Goal: Task Accomplishment & Management: Manage account settings

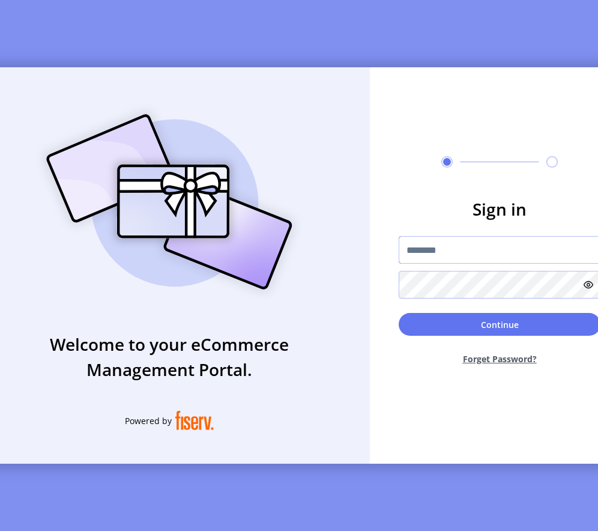
type input "*********"
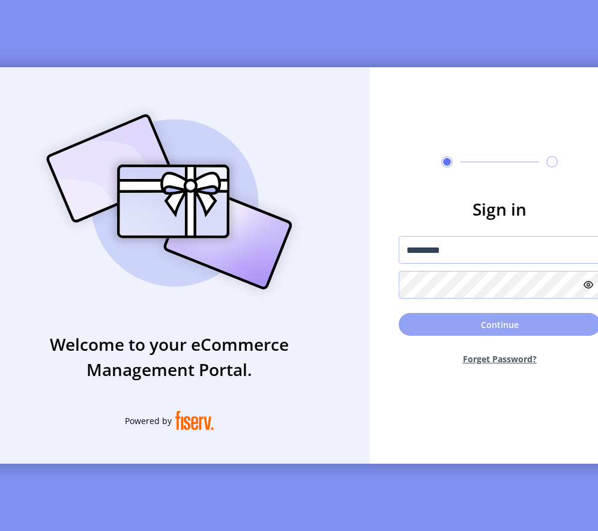
click at [447, 336] on button "Continue" at bounding box center [500, 324] width 202 height 23
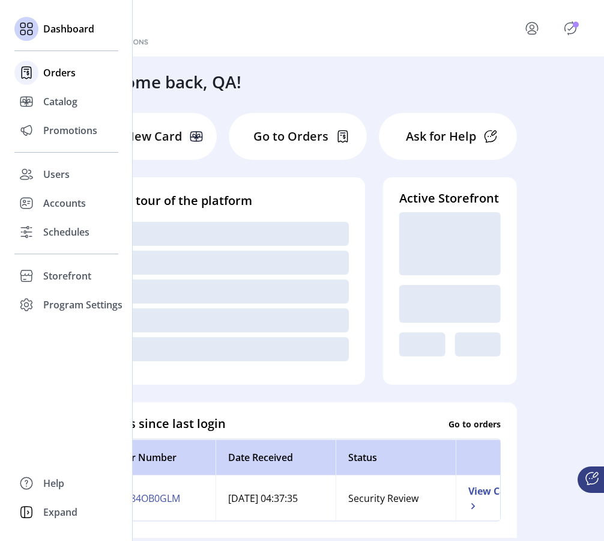
click at [63, 73] on span "Orders" at bounding box center [59, 72] width 32 height 14
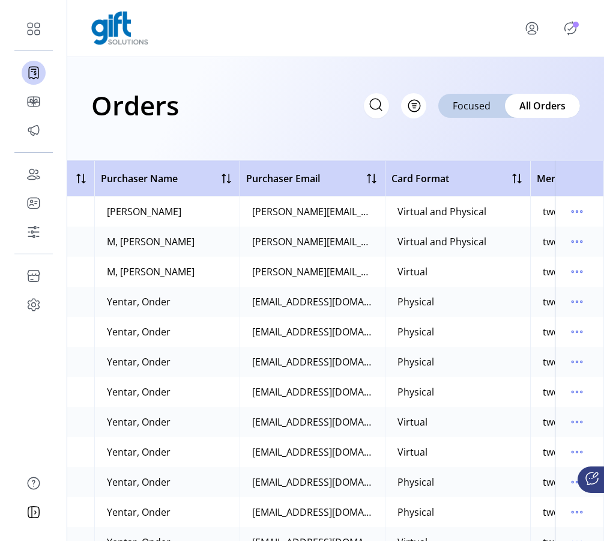
scroll to position [0, 536]
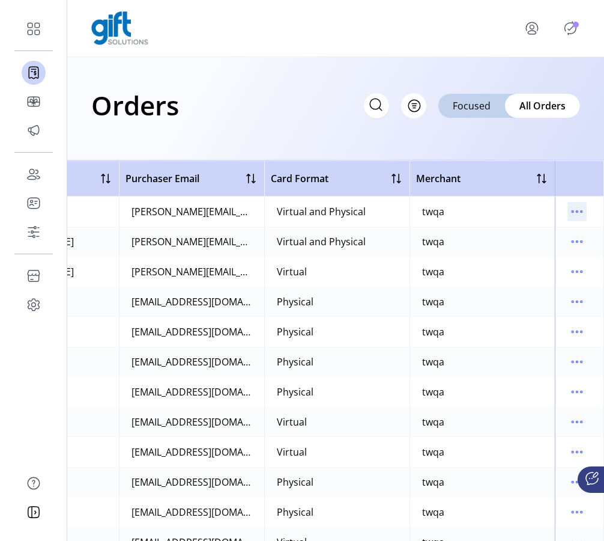
click at [570, 208] on icon "menu" at bounding box center [577, 211] width 19 height 19
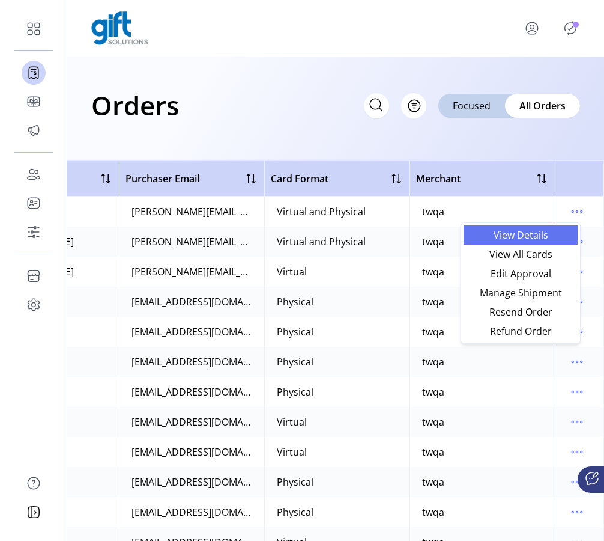
click at [538, 231] on span "View Details" at bounding box center [521, 235] width 100 height 10
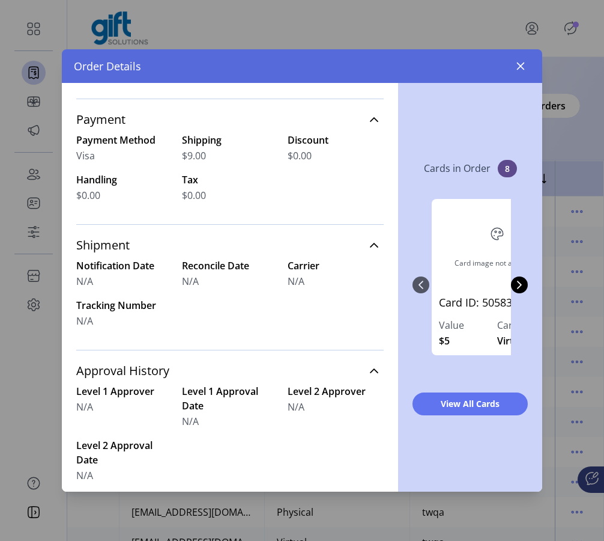
scroll to position [250, 0]
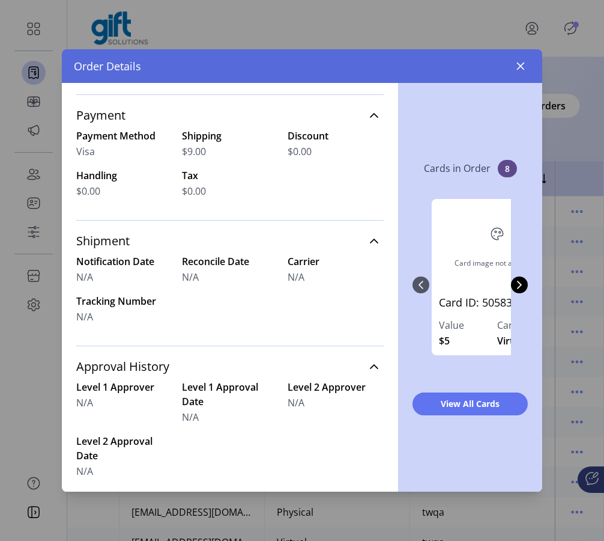
drag, startPoint x: 99, startPoint y: 321, endPoint x: 75, endPoint y: 234, distance: 90.4
click at [75, 234] on div "Order #CX9X84OB0GLM Order Date [DATE] 04:37:35pm Order Status Queued Order Tota…" at bounding box center [230, 287] width 336 height 409
drag, startPoint x: 104, startPoint y: 476, endPoint x: 77, endPoint y: 370, distance: 109.7
click at [77, 370] on div "Approval History Level 1 Approver N/A Level 1 Approval Date N/A Level 2 Approve…" at bounding box center [230, 422] width 308 height 154
click at [97, 434] on label "Level 2 Approval Date" at bounding box center [124, 448] width 96 height 29
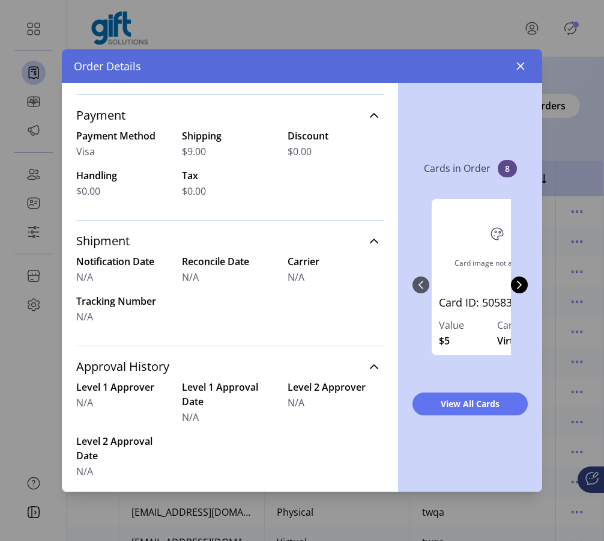
drag, startPoint x: 106, startPoint y: 473, endPoint x: 74, endPoint y: 372, distance: 106.6
click at [74, 372] on div "Order #CX9X84OB0GLM Order Date [DATE] 04:37:35pm Order Status Queued Order Tota…" at bounding box center [230, 287] width 336 height 409
click at [98, 379] on link "Approval History" at bounding box center [230, 366] width 308 height 26
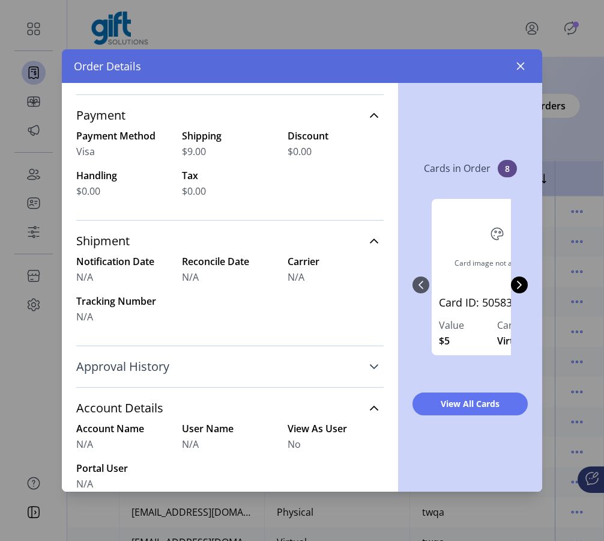
click at [98, 379] on link "Approval History" at bounding box center [230, 366] width 308 height 26
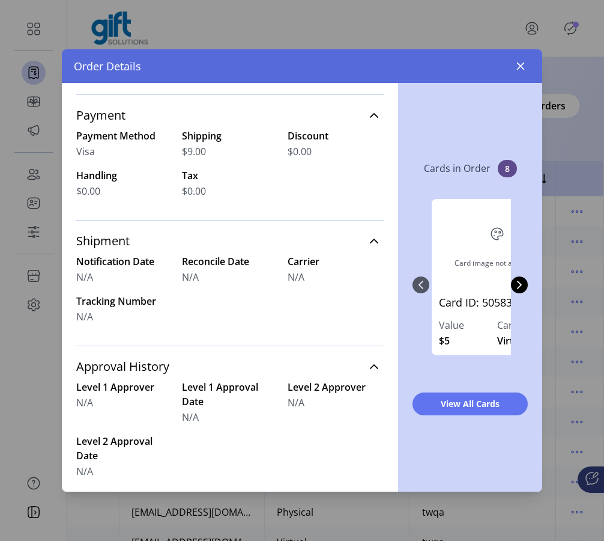
click at [111, 407] on div "N/A" at bounding box center [124, 402] width 96 height 14
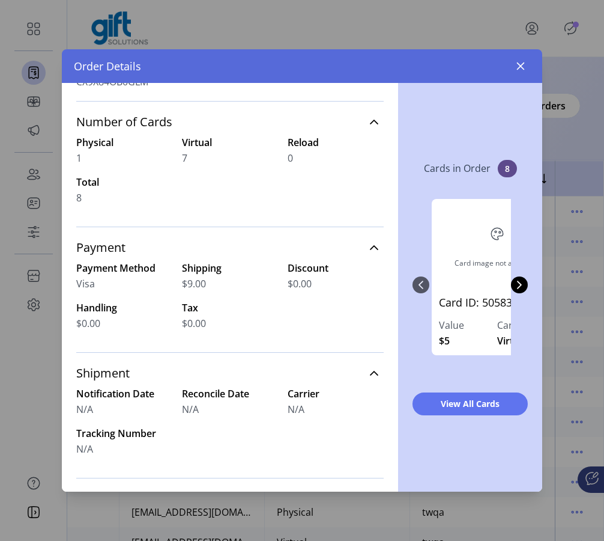
scroll to position [0, 0]
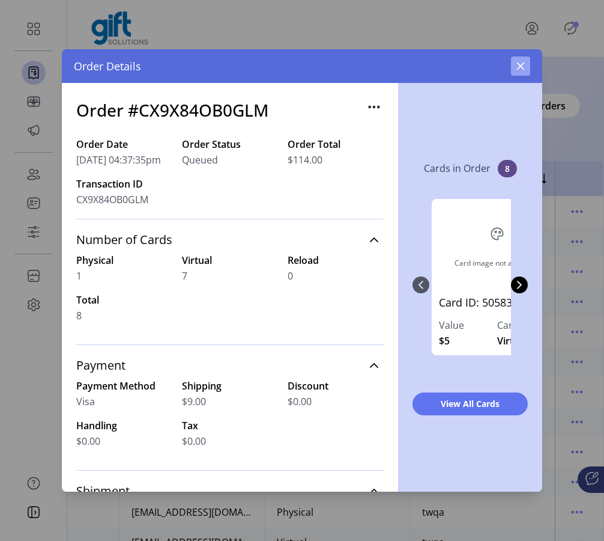
click at [518, 68] on icon "button" at bounding box center [521, 66] width 10 height 10
